Goal: Use online tool/utility: Use online tool/utility

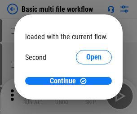
click at [87, 81] on span "Open" at bounding box center [94, 84] width 15 height 7
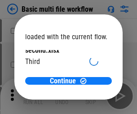
scroll to position [26, 0]
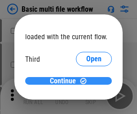
click at [65, 81] on span "Continue" at bounding box center [63, 80] width 26 height 7
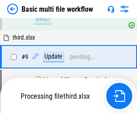
scroll to position [377, 0]
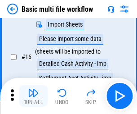
click at [33, 96] on img "button" at bounding box center [33, 92] width 11 height 11
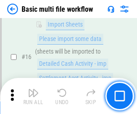
scroll to position [600, 0]
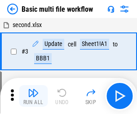
click at [33, 96] on img "button" at bounding box center [33, 92] width 11 height 11
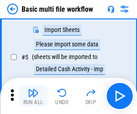
click at [33, 96] on img "button" at bounding box center [33, 92] width 11 height 11
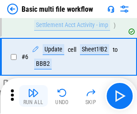
click at [33, 96] on img "button" at bounding box center [33, 92] width 11 height 11
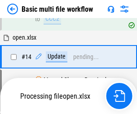
scroll to position [600, 0]
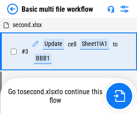
scroll to position [155, 0]
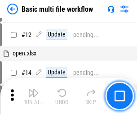
click at [33, 96] on img "button" at bounding box center [33, 92] width 11 height 11
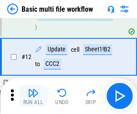
click at [33, 96] on img "button" at bounding box center [33, 92] width 11 height 11
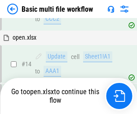
scroll to position [536, 0]
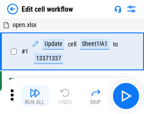
click at [33, 96] on img "button" at bounding box center [35, 92] width 11 height 11
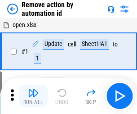
click at [33, 96] on img "button" at bounding box center [33, 92] width 11 height 11
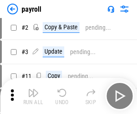
click at [33, 96] on img "button" at bounding box center [33, 92] width 11 height 11
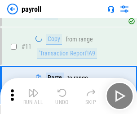
scroll to position [65, 0]
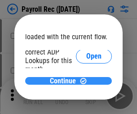
click at [65, 81] on span "Continue" at bounding box center [63, 80] width 26 height 7
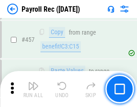
scroll to position [4802, 0]
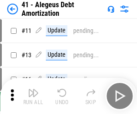
click at [33, 96] on img "button" at bounding box center [33, 92] width 11 height 11
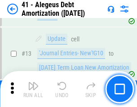
scroll to position [111, 0]
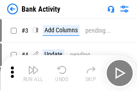
click at [33, 73] on img "button" at bounding box center [33, 70] width 11 height 11
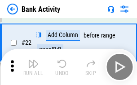
scroll to position [241, 0]
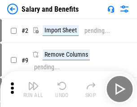
click at [33, 89] on img "button" at bounding box center [33, 86] width 11 height 11
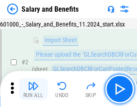
scroll to position [65, 0]
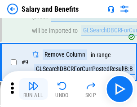
click at [33, 89] on img "button" at bounding box center [33, 86] width 11 height 11
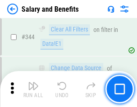
scroll to position [4219, 0]
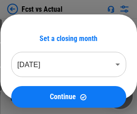
click at [33, 89] on img "button" at bounding box center [33, 92] width 11 height 11
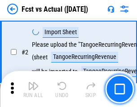
scroll to position [84, 0]
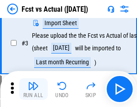
click at [33, 89] on img "button" at bounding box center [33, 86] width 11 height 11
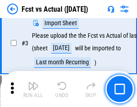
scroll to position [135, 0]
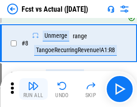
click at [33, 89] on img "button" at bounding box center [33, 86] width 11 height 11
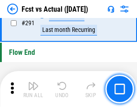
scroll to position [4264, 0]
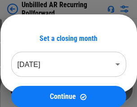
click at [33, 89] on img "button" at bounding box center [33, 86] width 11 height 11
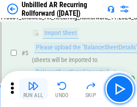
scroll to position [85, 0]
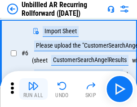
click at [33, 89] on img "button" at bounding box center [33, 86] width 11 height 11
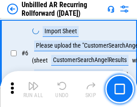
scroll to position [145, 0]
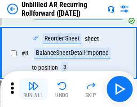
click at [33, 89] on img "button" at bounding box center [33, 86] width 11 height 11
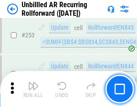
scroll to position [3060, 0]
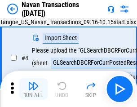
click at [33, 89] on img "button" at bounding box center [33, 86] width 11 height 11
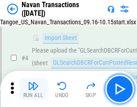
scroll to position [77, 0]
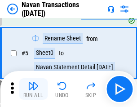
click at [33, 89] on img "button" at bounding box center [33, 86] width 11 height 11
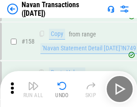
scroll to position [2921, 0]
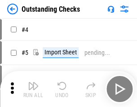
click at [33, 89] on img "button" at bounding box center [33, 86] width 11 height 11
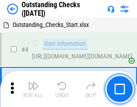
scroll to position [94, 0]
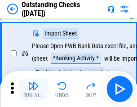
click at [33, 89] on img "button" at bounding box center [33, 86] width 11 height 11
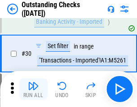
click at [33, 89] on img "button" at bounding box center [33, 86] width 11 height 11
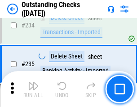
scroll to position [2736, 0]
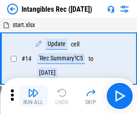
click at [33, 96] on img "button" at bounding box center [33, 92] width 11 height 11
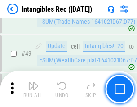
scroll to position [351, 0]
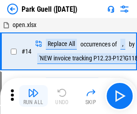
click at [33, 89] on img "button" at bounding box center [33, 92] width 11 height 11
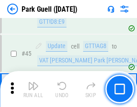
scroll to position [1127, 0]
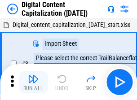
click at [33, 76] on img "button" at bounding box center [33, 79] width 11 height 11
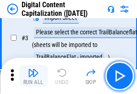
scroll to position [84, 0]
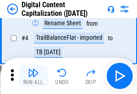
click at [33, 76] on img "button" at bounding box center [33, 72] width 11 height 11
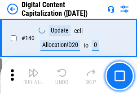
scroll to position [956, 0]
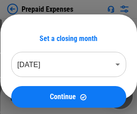
click at [33, 89] on img "button" at bounding box center [33, 92] width 11 height 11
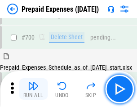
scroll to position [2477, 0]
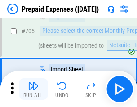
click at [33, 89] on img "button" at bounding box center [33, 86] width 11 height 11
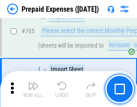
scroll to position [2523, 0]
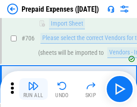
click at [33, 89] on img "button" at bounding box center [33, 86] width 11 height 11
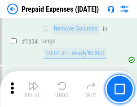
scroll to position [8773, 0]
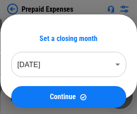
click at [33, 96] on img "button" at bounding box center [33, 92] width 11 height 11
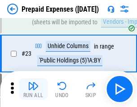
click at [33, 89] on img "button" at bounding box center [33, 86] width 11 height 11
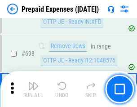
scroll to position [3137, 0]
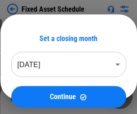
click at [33, 96] on img "button" at bounding box center [33, 92] width 11 height 11
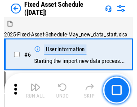
scroll to position [95, 0]
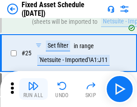
click at [33, 89] on img "button" at bounding box center [33, 86] width 11 height 11
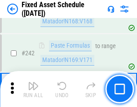
scroll to position [2791, 0]
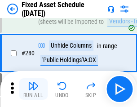
click at [33, 89] on img "button" at bounding box center [33, 86] width 11 height 11
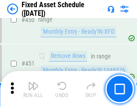
scroll to position [4028, 0]
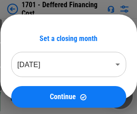
click at [33, 96] on img "button" at bounding box center [33, 92] width 11 height 11
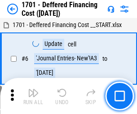
scroll to position [108, 0]
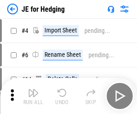
click at [33, 89] on img "button" at bounding box center [33, 92] width 11 height 11
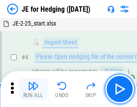
scroll to position [51, 0]
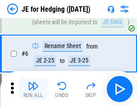
click at [33, 89] on img "button" at bounding box center [33, 86] width 11 height 11
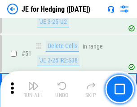
scroll to position [583, 0]
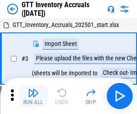
click at [33, 89] on img "button" at bounding box center [33, 92] width 11 height 11
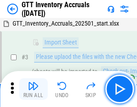
scroll to position [58, 0]
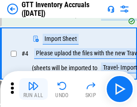
click at [33, 89] on img "button" at bounding box center [33, 86] width 11 height 11
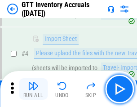
scroll to position [104, 0]
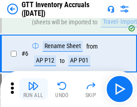
click at [33, 89] on img "button" at bounding box center [33, 86] width 11 height 11
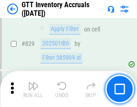
scroll to position [6839, 0]
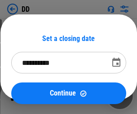
click at [33, 96] on img "button" at bounding box center [33, 92] width 11 height 11
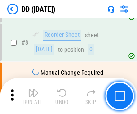
scroll to position [87, 0]
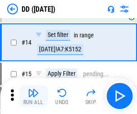
click at [33, 96] on img "button" at bounding box center [33, 92] width 11 height 11
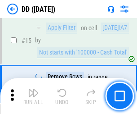
scroll to position [232, 0]
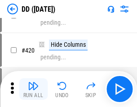
click at [33, 89] on img "button" at bounding box center [33, 86] width 11 height 11
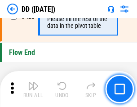
scroll to position [4312, 0]
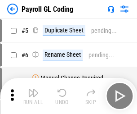
click at [33, 96] on img "button" at bounding box center [33, 92] width 11 height 11
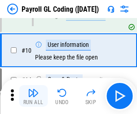
click at [33, 96] on img "button" at bounding box center [33, 92] width 11 height 11
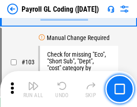
scroll to position [2114, 0]
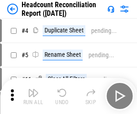
click at [33, 96] on img "button" at bounding box center [33, 92] width 11 height 11
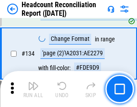
scroll to position [1083, 0]
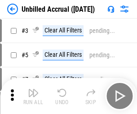
click at [33, 96] on img "button" at bounding box center [33, 92] width 11 height 11
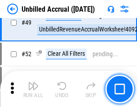
scroll to position [817, 0]
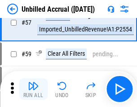
click at [33, 89] on img "button" at bounding box center [33, 86] width 11 height 11
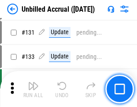
scroll to position [2684, 0]
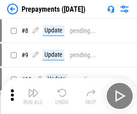
click at [33, 96] on img "button" at bounding box center [33, 92] width 11 height 11
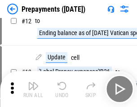
scroll to position [56, 0]
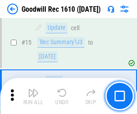
scroll to position [154, 0]
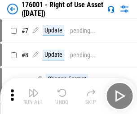
click at [33, 96] on img "button" at bounding box center [33, 92] width 11 height 11
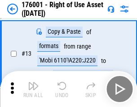
scroll to position [58, 0]
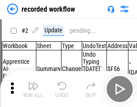
click at [33, 89] on img "button" at bounding box center [33, 86] width 11 height 11
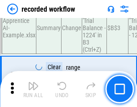
scroll to position [2816, 0]
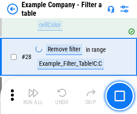
scroll to position [824, 0]
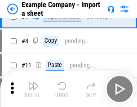
click at [33, 89] on img "button" at bounding box center [33, 86] width 11 height 11
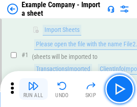
scroll to position [76, 0]
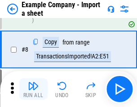
click at [33, 89] on img "button" at bounding box center [33, 86] width 11 height 11
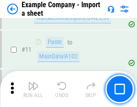
scroll to position [199, 0]
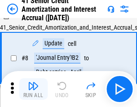
click at [33, 89] on img "button" at bounding box center [33, 86] width 11 height 11
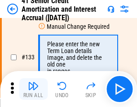
click at [33, 89] on img "button" at bounding box center [33, 86] width 11 height 11
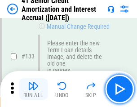
scroll to position [942, 0]
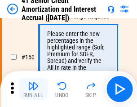
click at [33, 89] on img "button" at bounding box center [33, 86] width 11 height 11
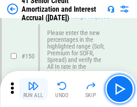
scroll to position [1036, 0]
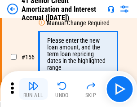
click at [33, 89] on img "button" at bounding box center [33, 86] width 11 height 11
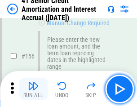
scroll to position [1098, 0]
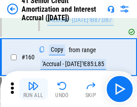
click at [33, 89] on img "button" at bounding box center [33, 86] width 11 height 11
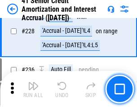
scroll to position [2018, 0]
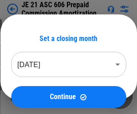
click at [33, 89] on img "button" at bounding box center [33, 92] width 11 height 11
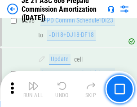
scroll to position [1658, 0]
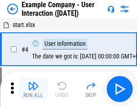
click at [33, 89] on img "button" at bounding box center [33, 86] width 11 height 11
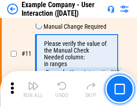
scroll to position [195, 0]
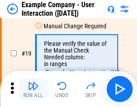
click at [33, 89] on img "button" at bounding box center [33, 86] width 11 height 11
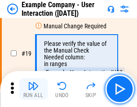
click at [33, 89] on img "button" at bounding box center [33, 86] width 11 height 11
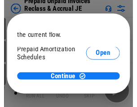
scroll to position [54, 0]
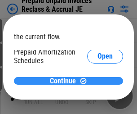
click at [65, 81] on span "Continue" at bounding box center [63, 80] width 26 height 7
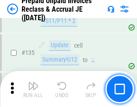
scroll to position [1168, 0]
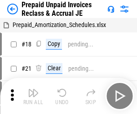
click at [33, 89] on img "button" at bounding box center [33, 92] width 11 height 11
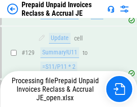
scroll to position [1122, 0]
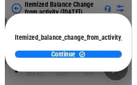
scroll to position [66, 0]
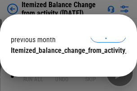
click at [65, 65] on span "Continue" at bounding box center [63, 68] width 26 height 7
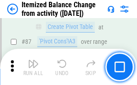
scroll to position [881, 0]
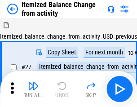
scroll to position [14, 0]
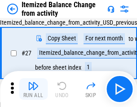
click at [33, 89] on img "button" at bounding box center [33, 86] width 11 height 11
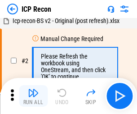
click at [33, 96] on img "button" at bounding box center [33, 92] width 11 height 11
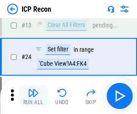
click at [33, 96] on img "button" at bounding box center [33, 92] width 11 height 11
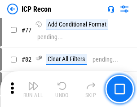
scroll to position [810, 0]
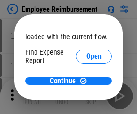
click at [87, 105] on span "Open" at bounding box center [94, 108] width 15 height 7
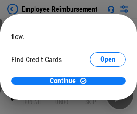
scroll to position [53, 0]
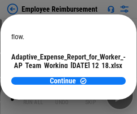
click at [100, 76] on span "Open" at bounding box center [107, 79] width 15 height 7
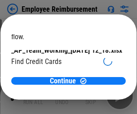
scroll to position [94, 0]
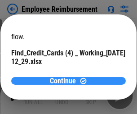
click at [65, 81] on span "Continue" at bounding box center [63, 80] width 26 height 7
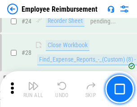
scroll to position [421, 0]
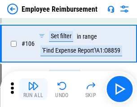
click at [33, 89] on img "button" at bounding box center [33, 86] width 11 height 11
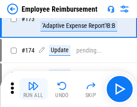
click at [33, 89] on img "button" at bounding box center [33, 86] width 11 height 11
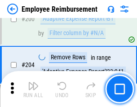
scroll to position [2280, 0]
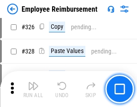
click at [33, 89] on img "button" at bounding box center [33, 86] width 11 height 11
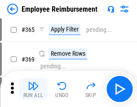
click at [33, 89] on img "button" at bounding box center [33, 86] width 11 height 11
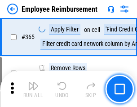
scroll to position [4645, 0]
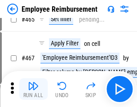
click at [33, 89] on img "button" at bounding box center [33, 86] width 11 height 11
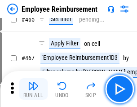
click at [33, 89] on img "button" at bounding box center [33, 86] width 11 height 11
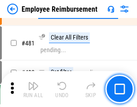
scroll to position [5564, 0]
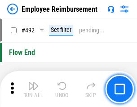
click at [33, 89] on img "button" at bounding box center [33, 86] width 11 height 11
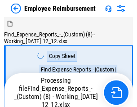
scroll to position [31, 0]
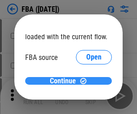
click at [65, 81] on span "Continue" at bounding box center [63, 80] width 26 height 7
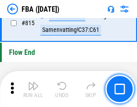
scroll to position [8066, 0]
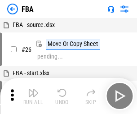
scroll to position [9, 0]
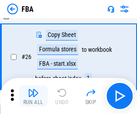
click at [33, 96] on img "button" at bounding box center [33, 92] width 11 height 11
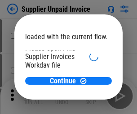
scroll to position [62, 0]
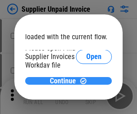
click at [65, 81] on span "Continue" at bounding box center [63, 80] width 26 height 7
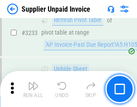
scroll to position [21943, 0]
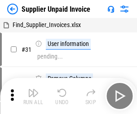
scroll to position [29, 0]
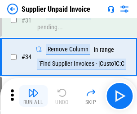
click at [33, 96] on img "button" at bounding box center [33, 92] width 11 height 11
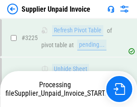
scroll to position [21834, 0]
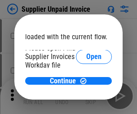
scroll to position [62, 0]
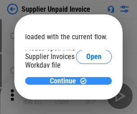
click at [65, 81] on span "Continue" at bounding box center [63, 80] width 26 height 7
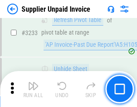
scroll to position [21943, 0]
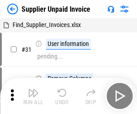
scroll to position [29, 0]
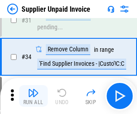
click at [33, 96] on img "button" at bounding box center [33, 92] width 11 height 11
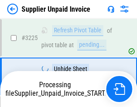
scroll to position [21834, 0]
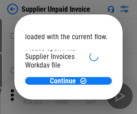
scroll to position [62, 0]
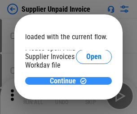
click at [65, 81] on span "Continue" at bounding box center [63, 80] width 26 height 7
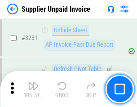
scroll to position [21943, 0]
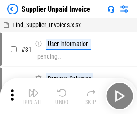
scroll to position [29, 0]
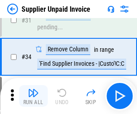
click at [33, 96] on img "button" at bounding box center [33, 92] width 11 height 11
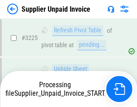
scroll to position [21873, 0]
